Goal: Navigation & Orientation: Find specific page/section

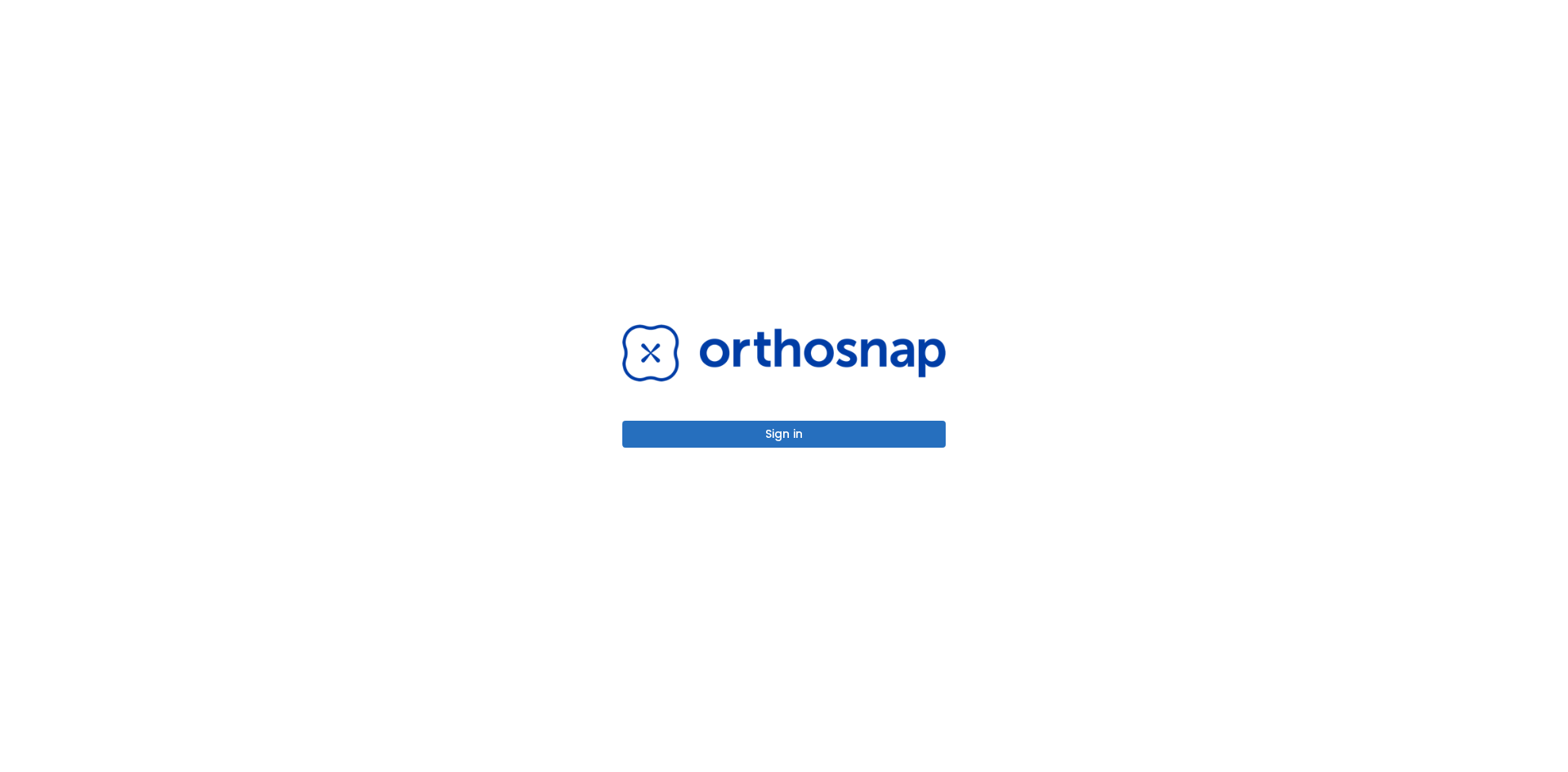
click at [785, 434] on button "Sign in" at bounding box center [784, 434] width 323 height 27
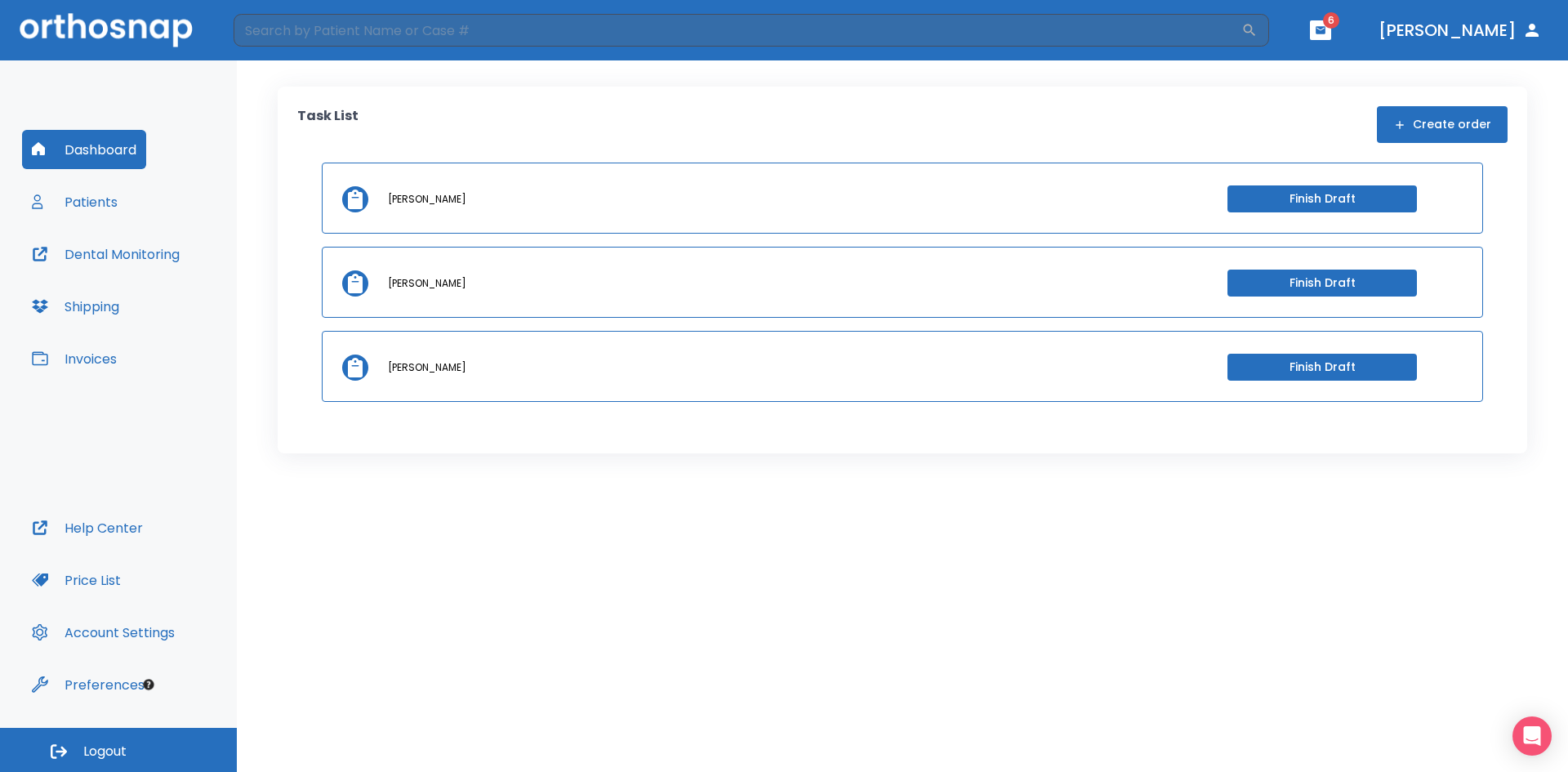
click at [91, 194] on button "Patients" at bounding box center [75, 202] width 106 height 40
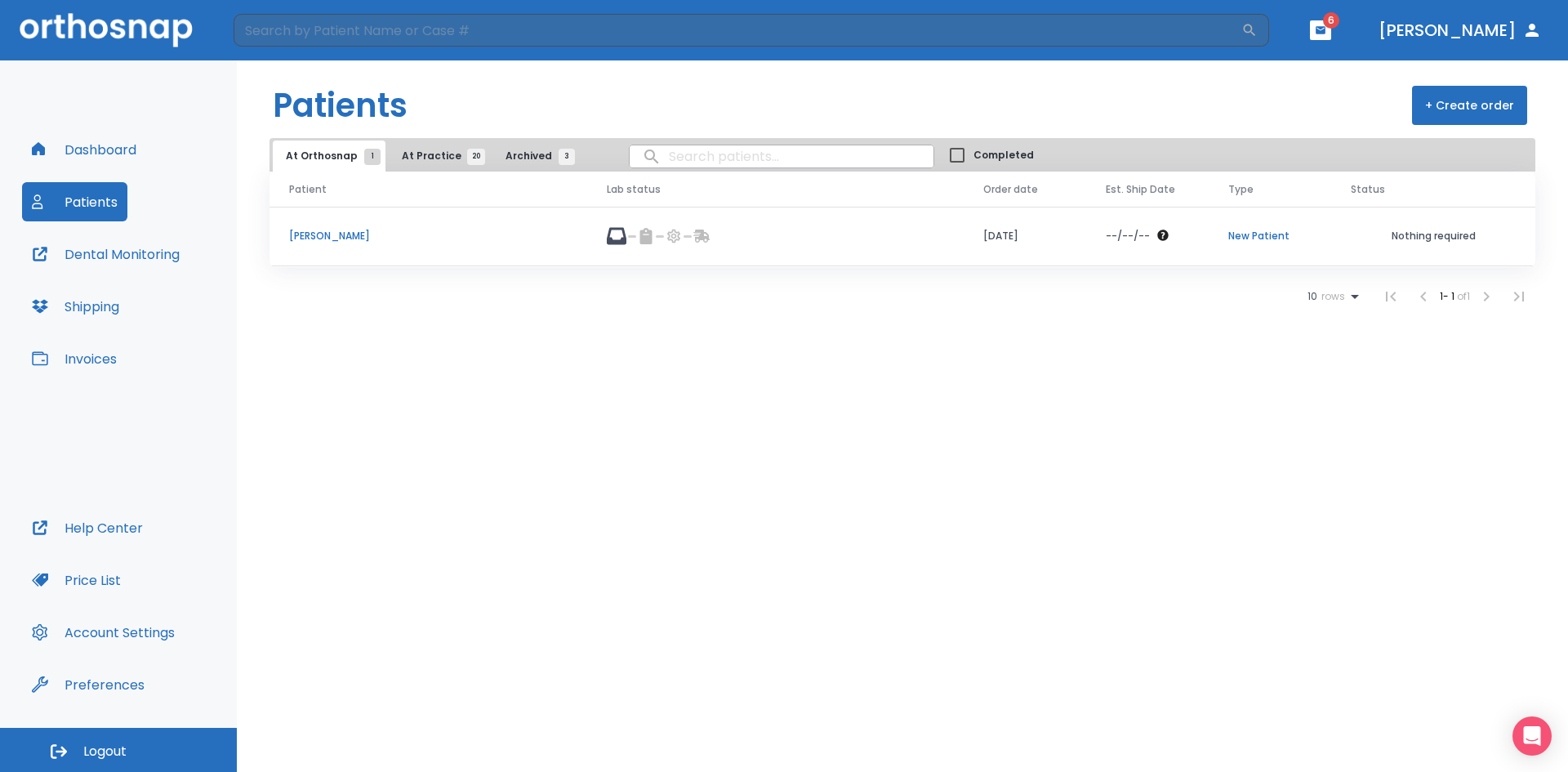
click at [317, 233] on p "[PERSON_NAME]" at bounding box center [429, 236] width 279 height 15
